Goal: Task Accomplishment & Management: Use online tool/utility

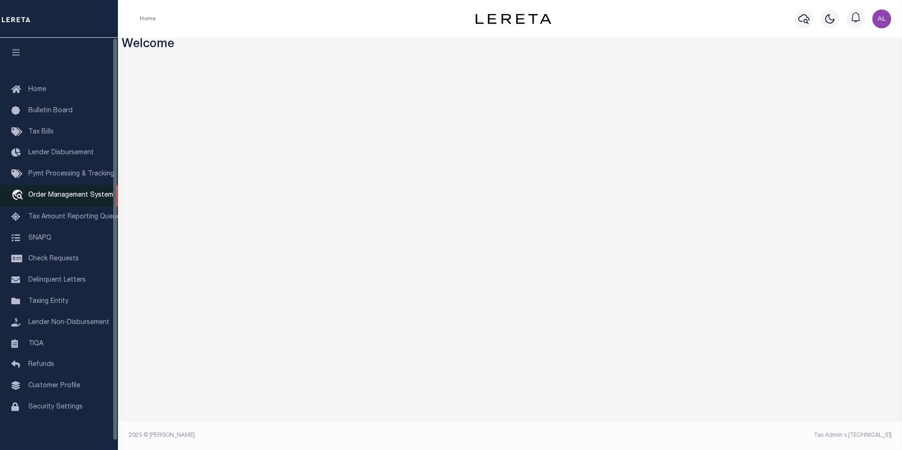
click at [49, 199] on span "Order Management System" at bounding box center [70, 195] width 85 height 7
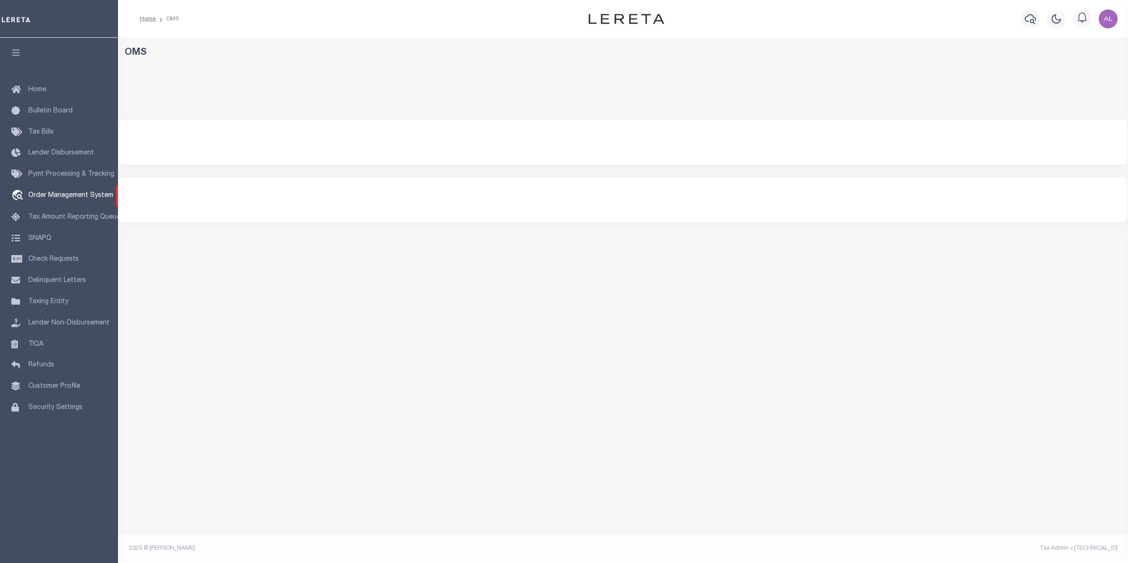
select select "200"
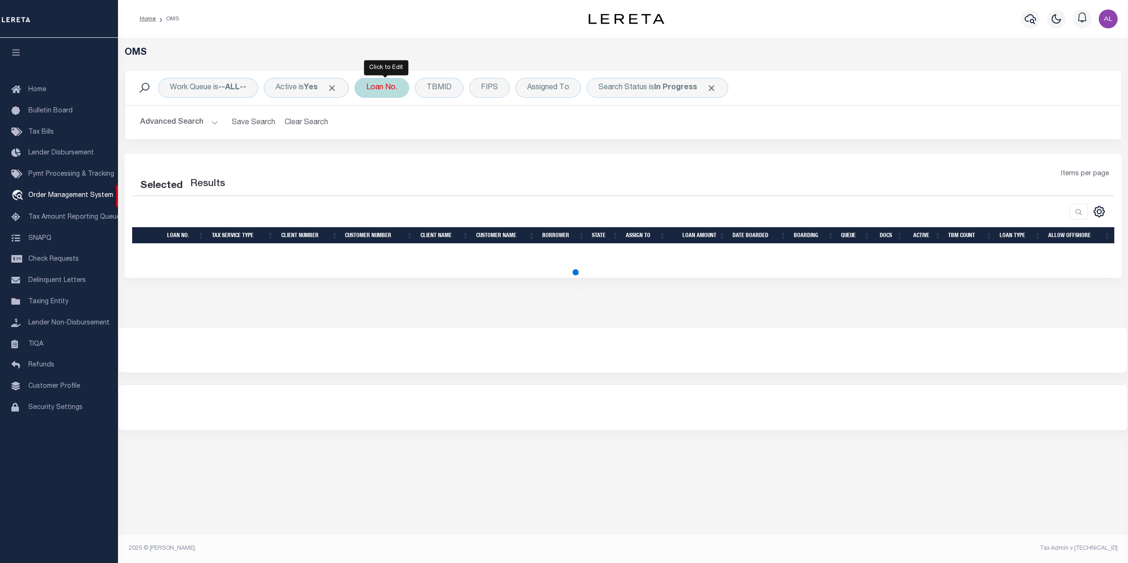
select select "200"
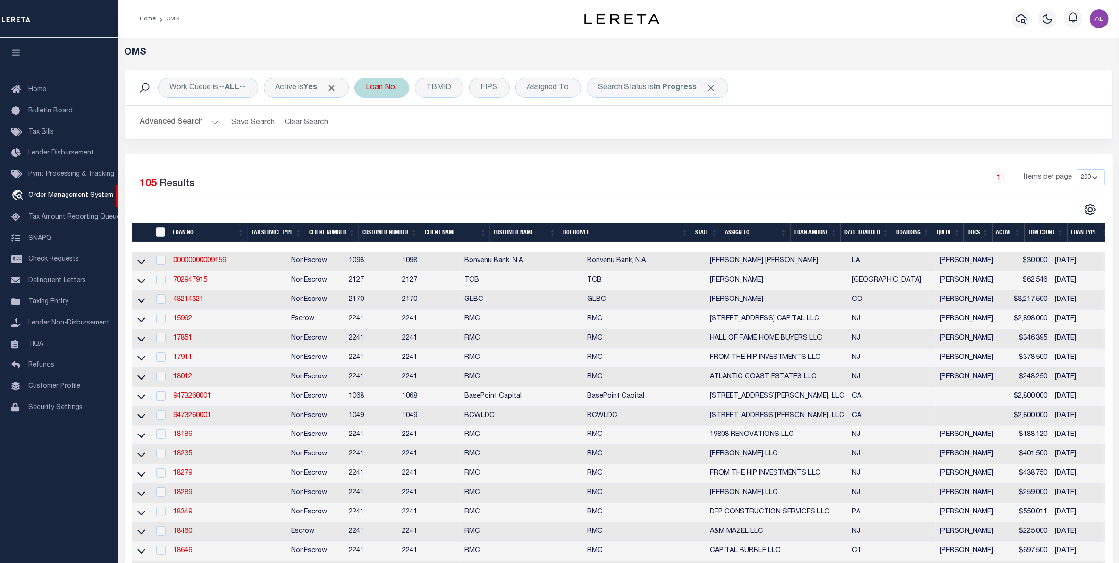
click at [395, 91] on div "Loan No." at bounding box center [381, 88] width 55 height 20
type input "7743"
click at [503, 158] on input "Apply" at bounding box center [492, 155] width 28 height 16
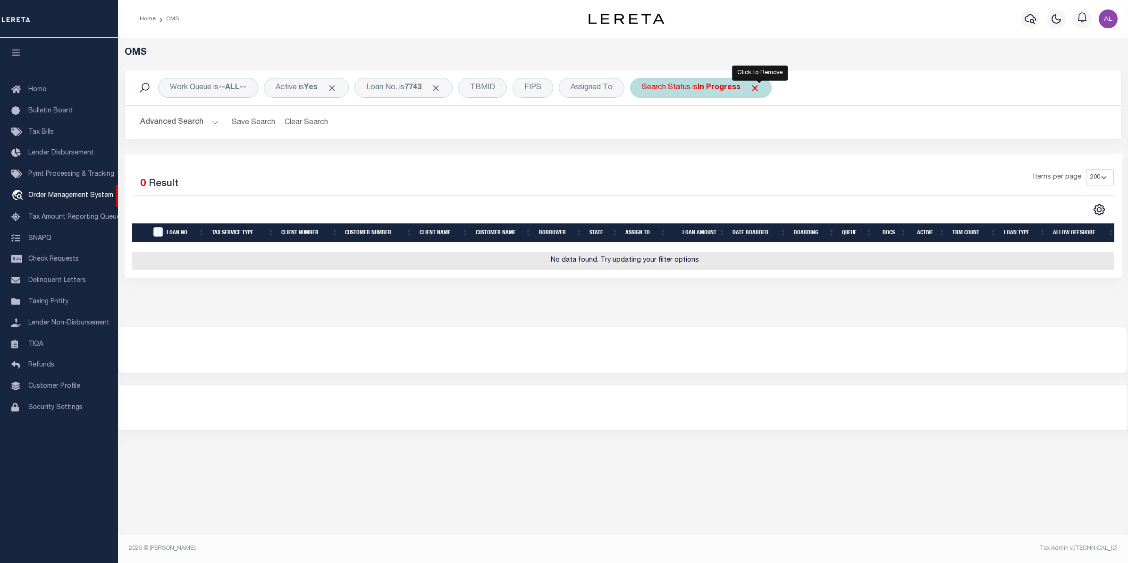
click at [757, 86] on span "Click to Remove" at bounding box center [755, 88] width 10 height 10
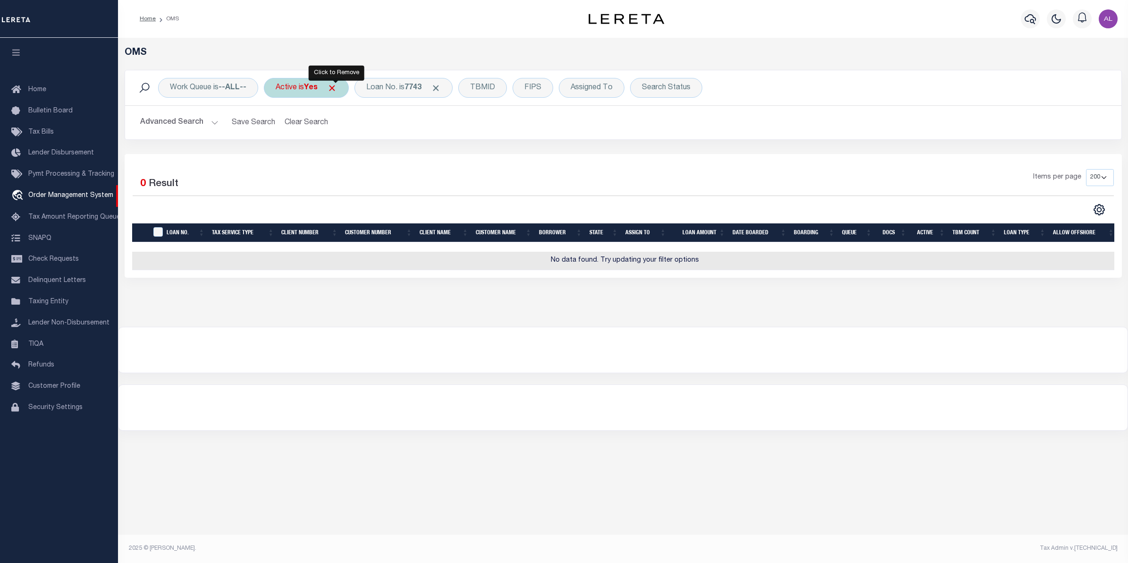
click at [336, 86] on span "Click to Remove" at bounding box center [332, 88] width 10 height 10
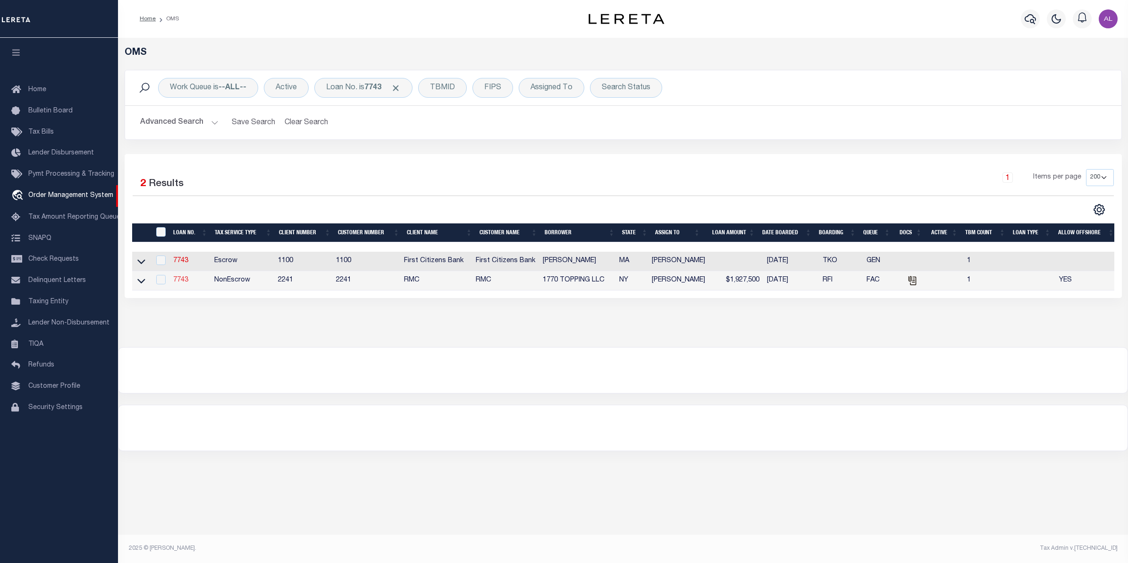
click at [178, 278] on link "7743" at bounding box center [180, 280] width 15 height 7
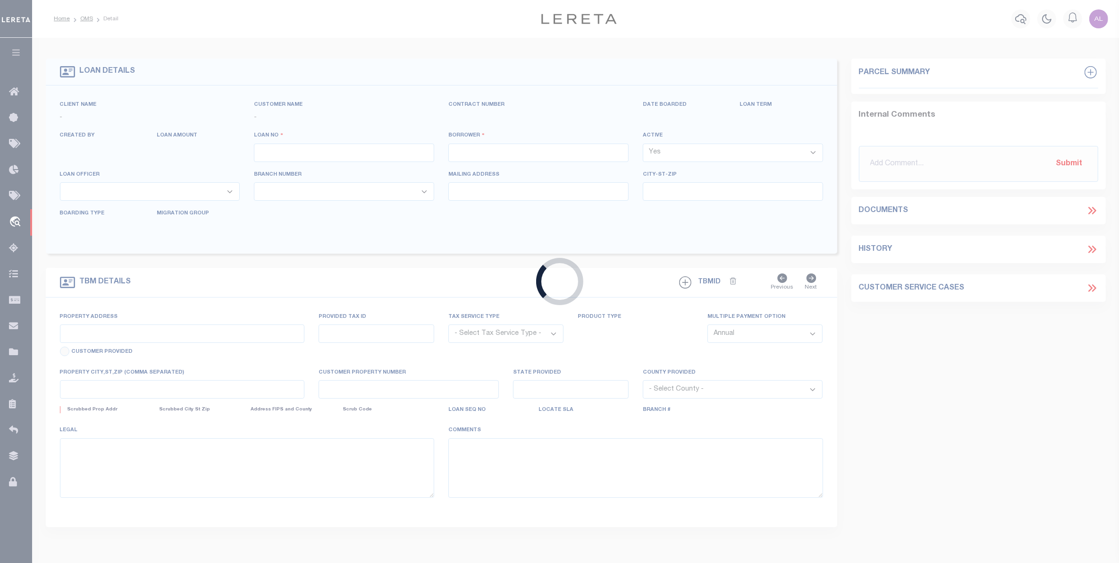
type input "7743"
type input "1770 TOPPING LLC"
select select "False"
select select
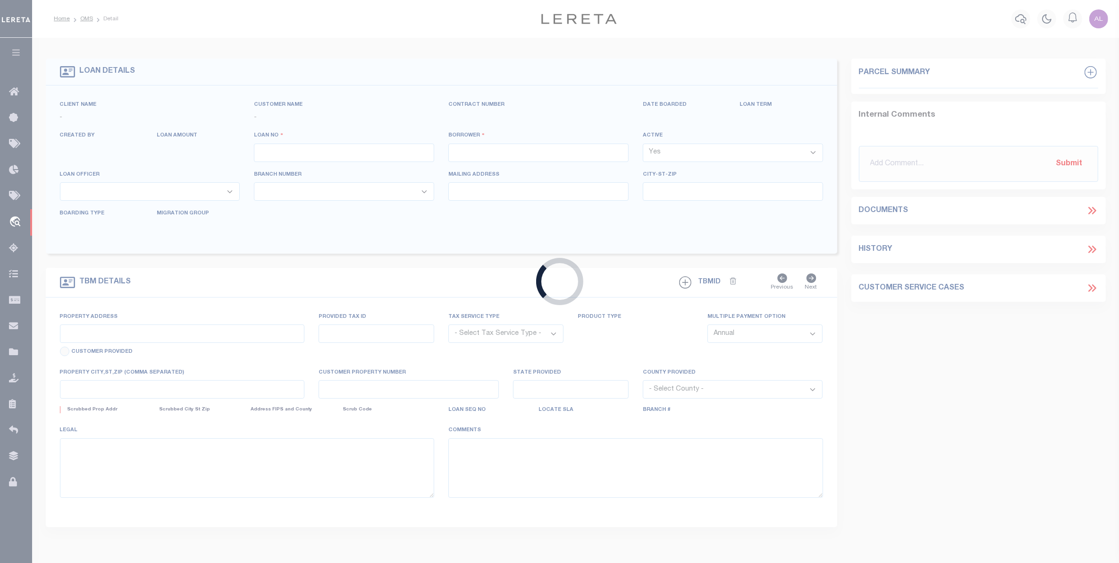
type input "252 Wallabout Street, Apt. 6A"
type input "Brooklyn NY 11206"
select select
select select "NonEscrow"
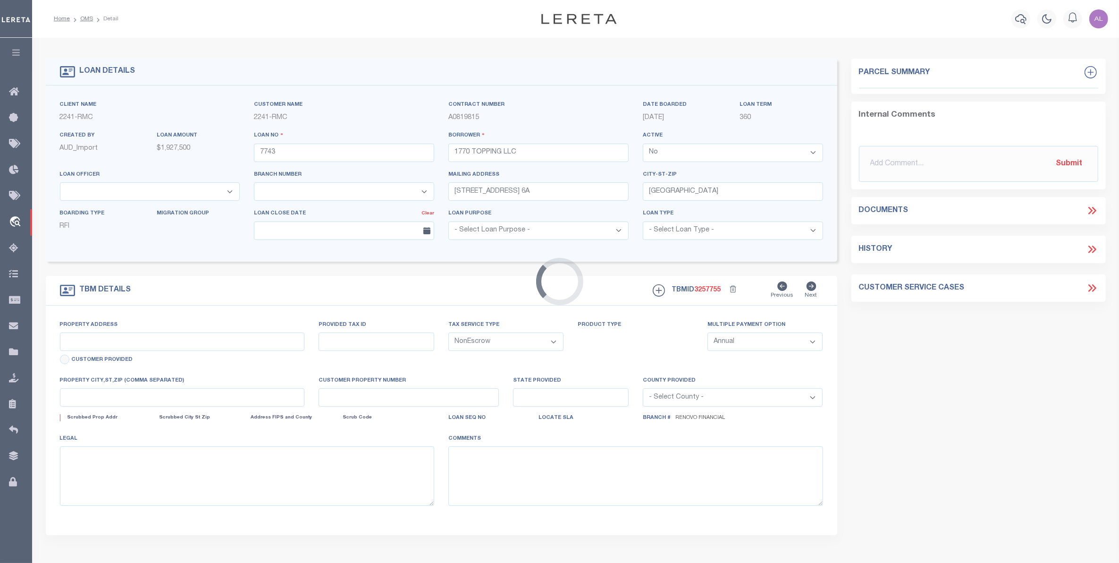
type input "1770 Topping Avenue"
type input "Bronx, NY 10457"
type input "a0k8Y00000d1RHT"
type input "NY"
select select
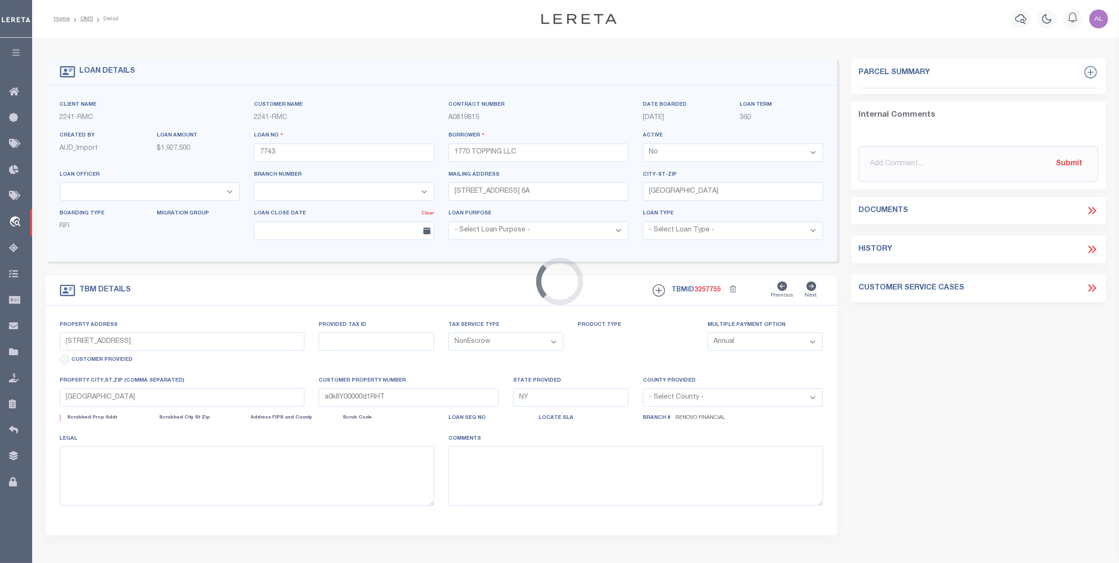
select select "25066"
select select
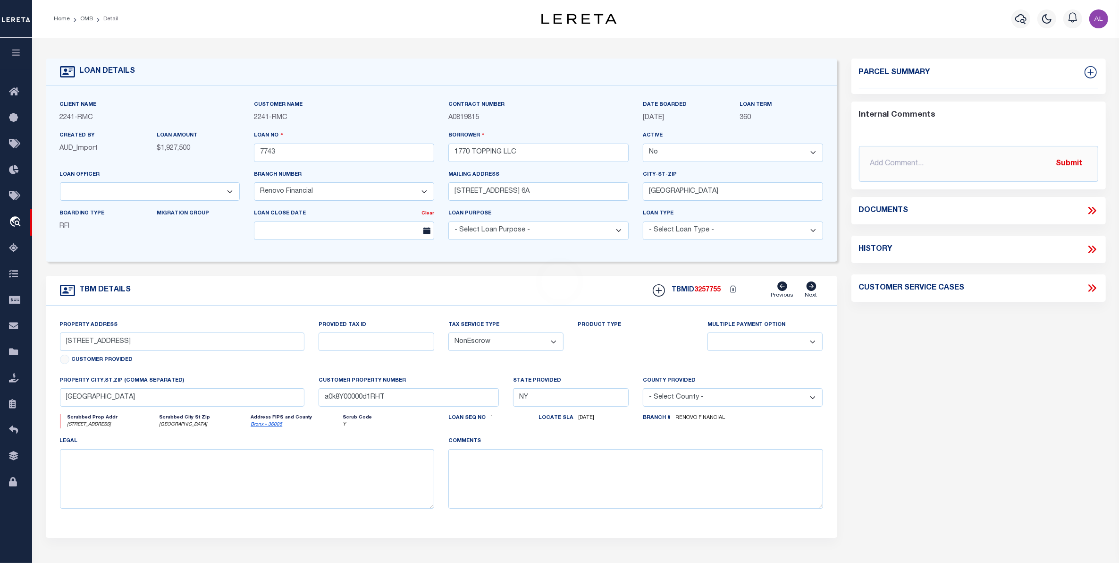
select select "14701"
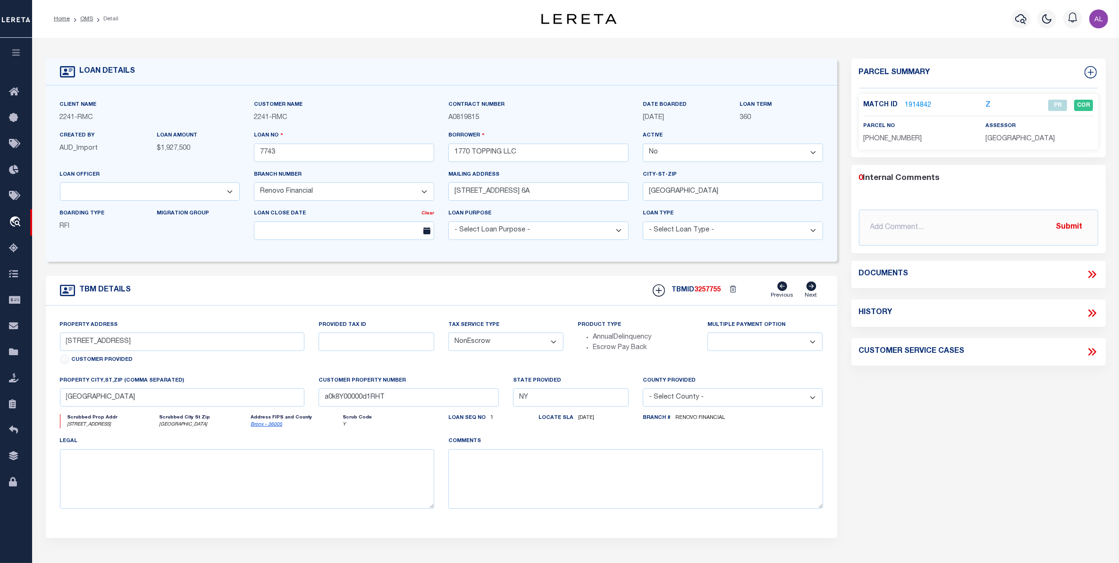
click at [911, 101] on link "1914842" at bounding box center [918, 106] width 26 height 10
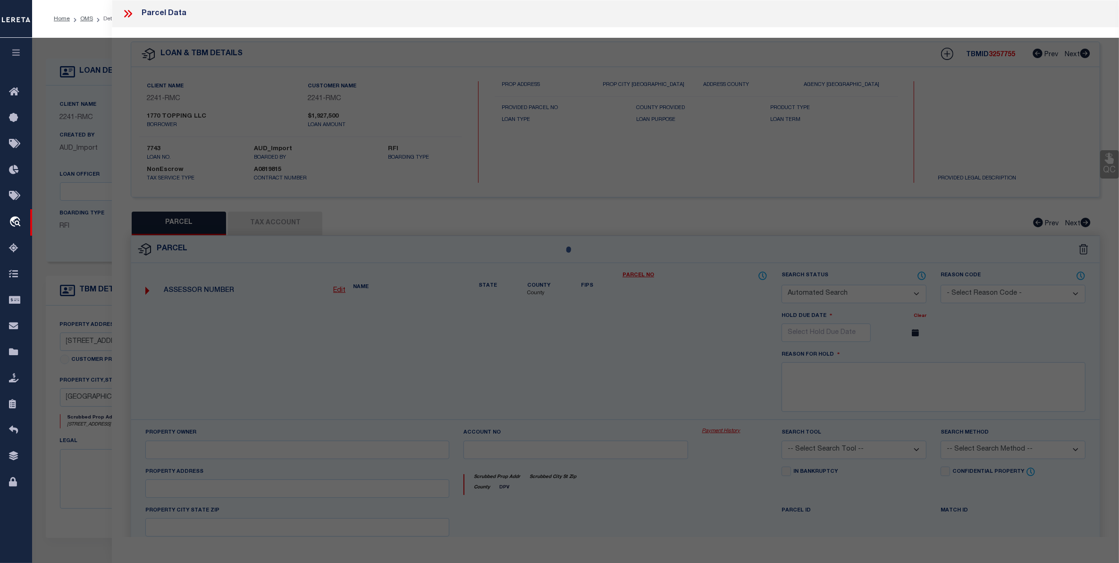
checkbox input "false"
select select "PR"
type input "1770 TOPPING LLC"
select select
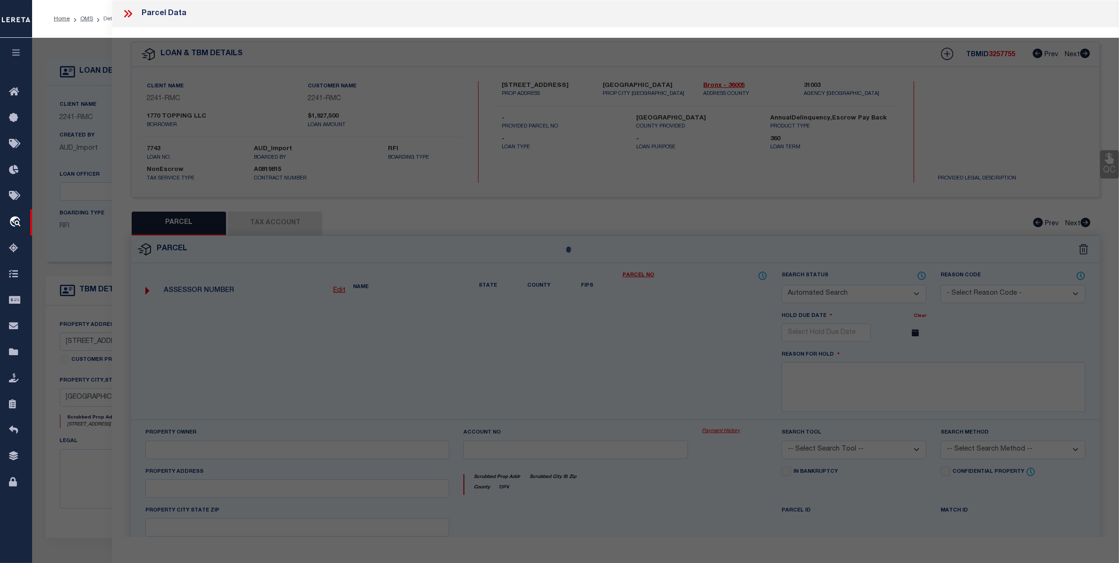
type input "1770 TOPPING AVENUE"
checkbox input "false"
type input "Bronx, NY 10457"
type textarea "Lot Area: 1,900 sf Lot Frontage: 20.00' Lot Depth: 95.00'"
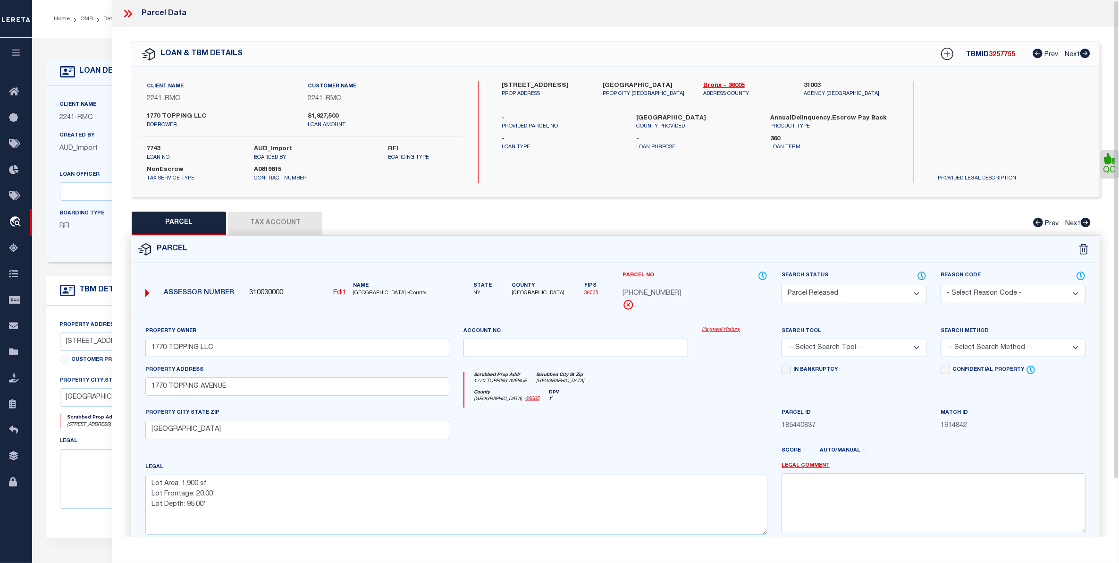
click at [717, 330] on link "Payment History" at bounding box center [734, 330] width 65 height 8
